Goal: Task Accomplishment & Management: Use online tool/utility

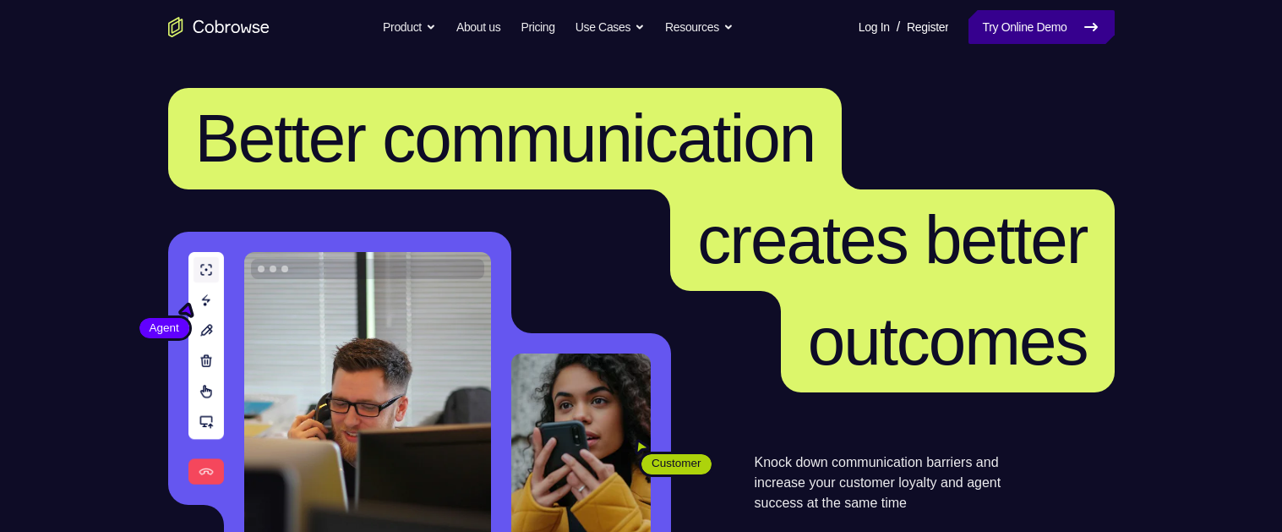
click at [1060, 28] on link "Try Online Demo" at bounding box center [1041, 27] width 145 height 34
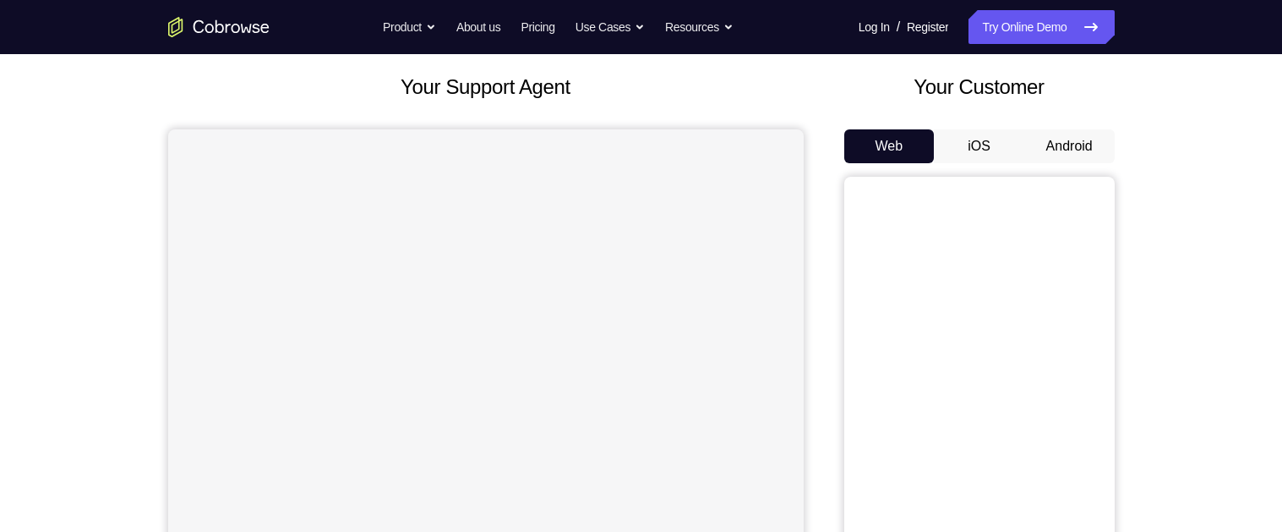
scroll to position [90, 0]
click at [1057, 143] on button "Android" at bounding box center [1070, 147] width 90 height 34
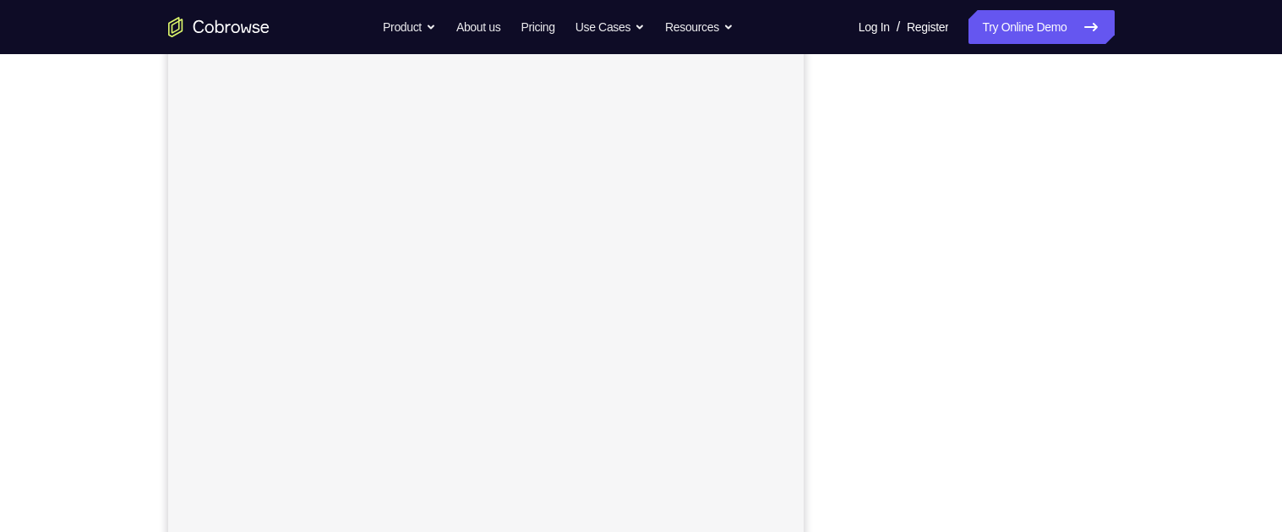
scroll to position [213, 0]
